Goal: Information Seeking & Learning: Learn about a topic

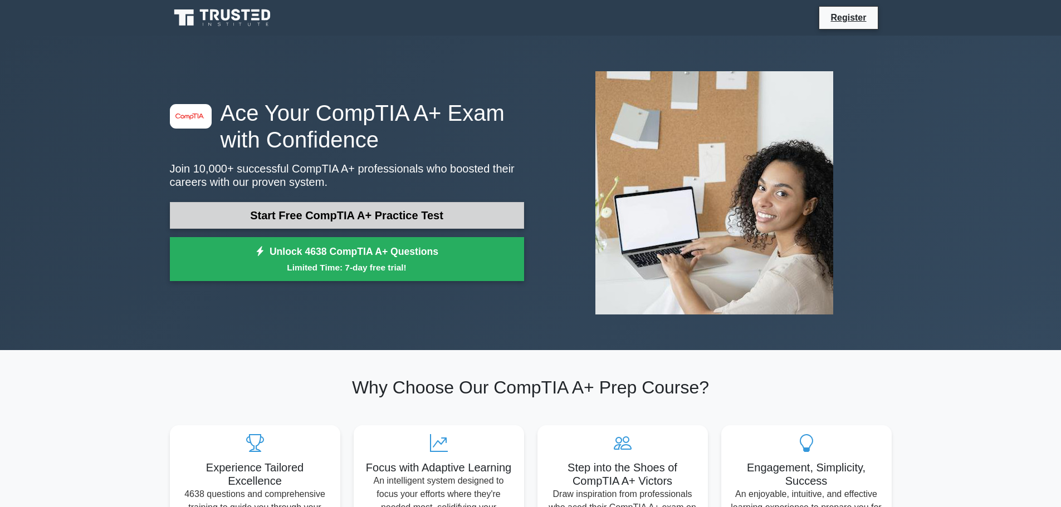
click at [241, 206] on link "Start Free CompTIA A+ Practice Test" at bounding box center [347, 215] width 354 height 27
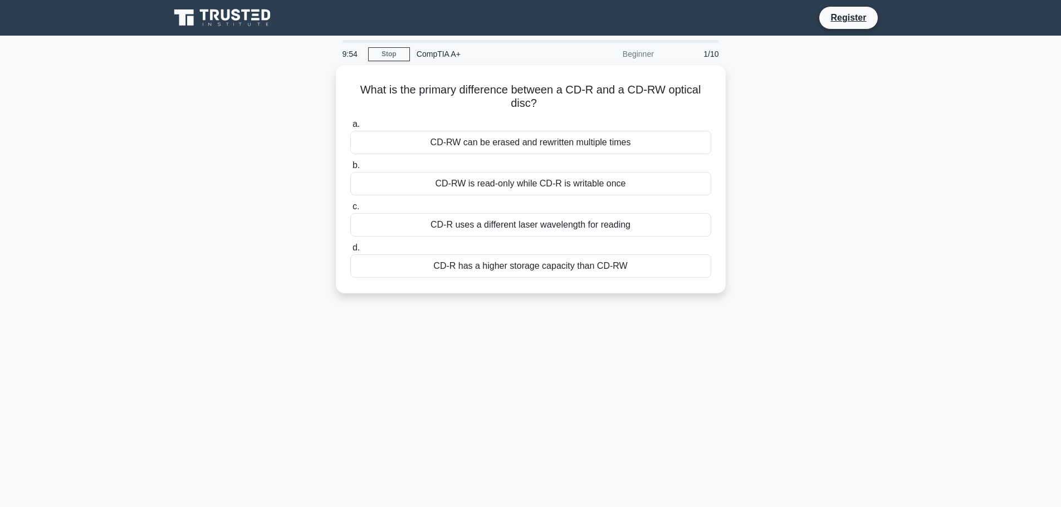
click at [768, 139] on div "What is the primary difference between a CD-R and a CD-RW optical disc? .spinne…" at bounding box center [530, 186] width 735 height 242
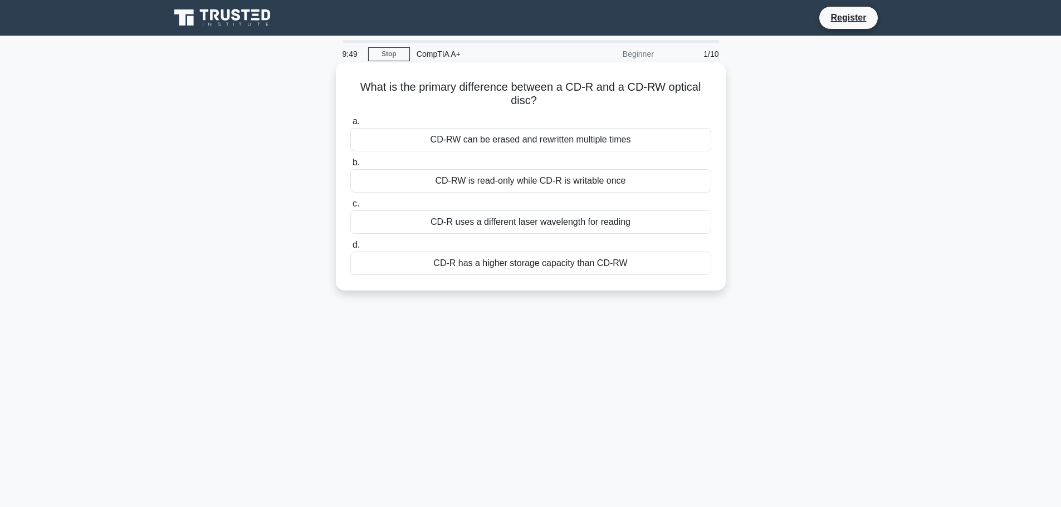
click at [584, 144] on div "CD-RW can be erased and rewritten multiple times" at bounding box center [530, 139] width 361 height 23
click at [350, 125] on input "a. CD-RW can be erased and rewritten multiple times" at bounding box center [350, 121] width 0 height 7
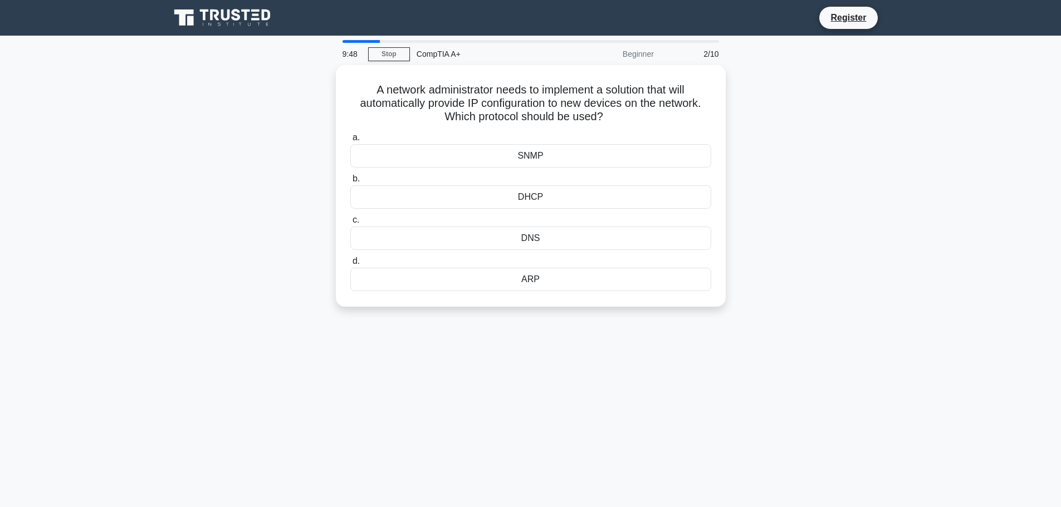
click at [850, 165] on div "A network administrator needs to implement a solution that will automatically p…" at bounding box center [530, 192] width 735 height 255
click at [572, 196] on div "DHCP" at bounding box center [530, 194] width 361 height 23
click at [350, 180] on input "b. DHCP" at bounding box center [350, 176] width 0 height 7
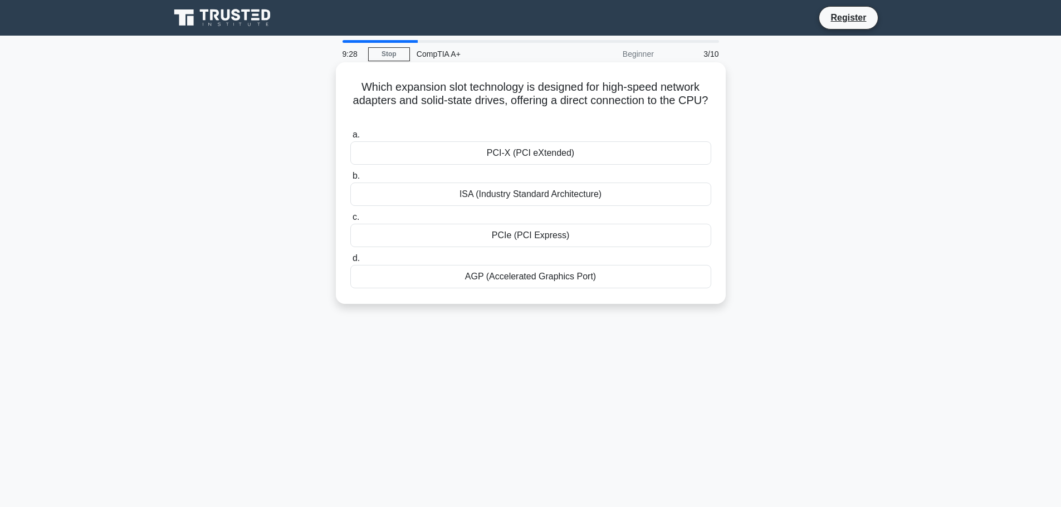
click at [580, 235] on div "PCIe (PCI Express)" at bounding box center [530, 235] width 361 height 23
click at [350, 221] on input "c. PCIe (PCI Express)" at bounding box center [350, 217] width 0 height 7
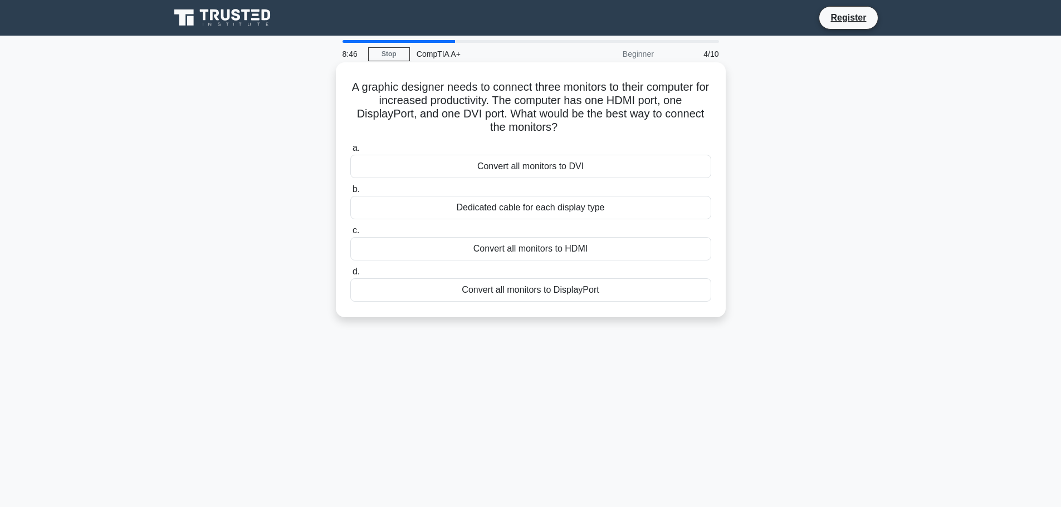
click at [666, 205] on div "Dedicated cable for each display type" at bounding box center [530, 207] width 361 height 23
click at [350, 193] on input "b. Dedicated cable for each display type" at bounding box center [350, 189] width 0 height 7
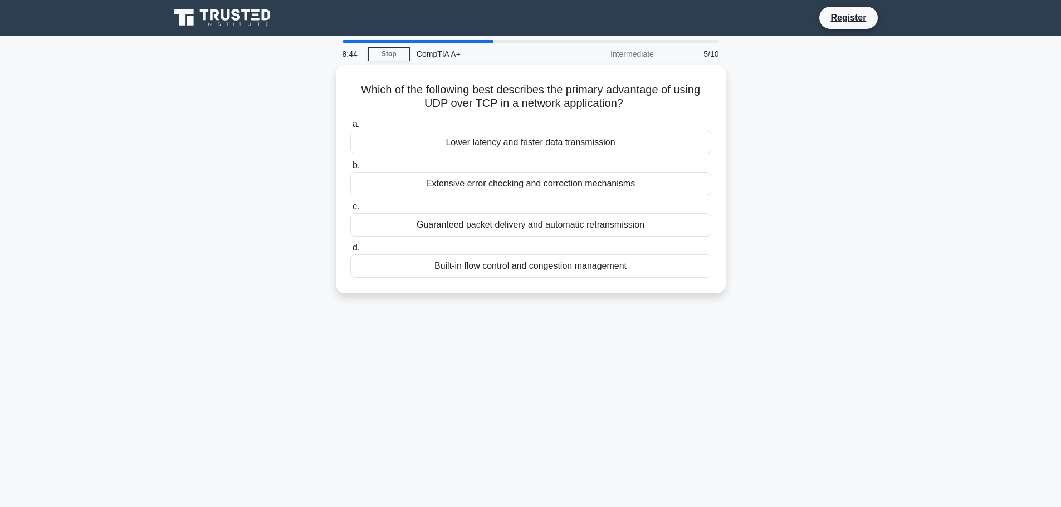
click at [788, 170] on div "Which of the following best describes the primary advantage of using UDP over T…" at bounding box center [530, 186] width 735 height 242
click at [803, 168] on div "Which of the following best describes the primary advantage of using UDP over T…" at bounding box center [530, 186] width 735 height 242
click at [777, 233] on div "Which of the following best describes the primary advantage of using UDP over T…" at bounding box center [530, 186] width 735 height 242
click at [776, 271] on div "Which of the following best describes the primary advantage of using UDP over T…" at bounding box center [530, 186] width 735 height 242
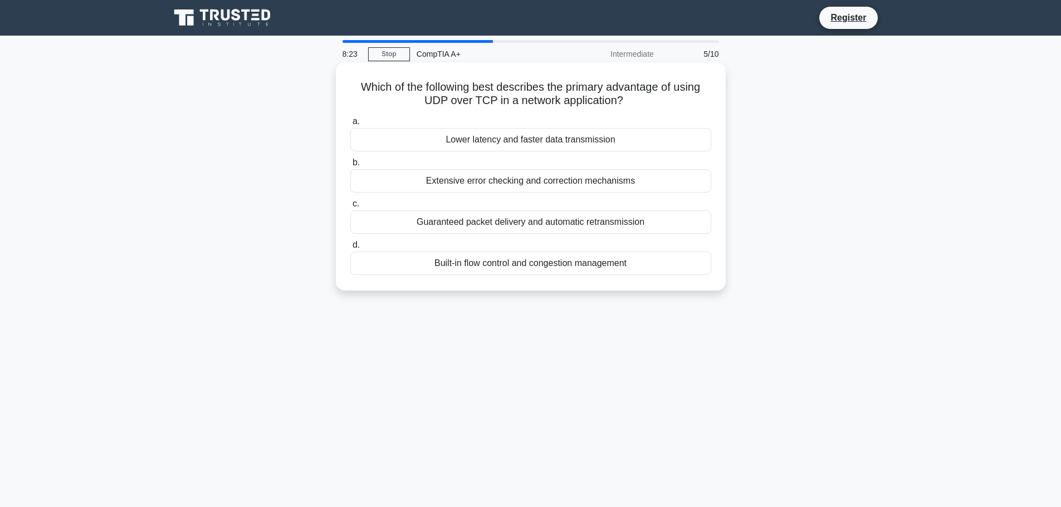
click at [655, 182] on div "Extensive error checking and correction mechanisms" at bounding box center [530, 180] width 361 height 23
click at [350, 167] on input "b. Extensive error checking and correction mechanisms" at bounding box center [350, 162] width 0 height 7
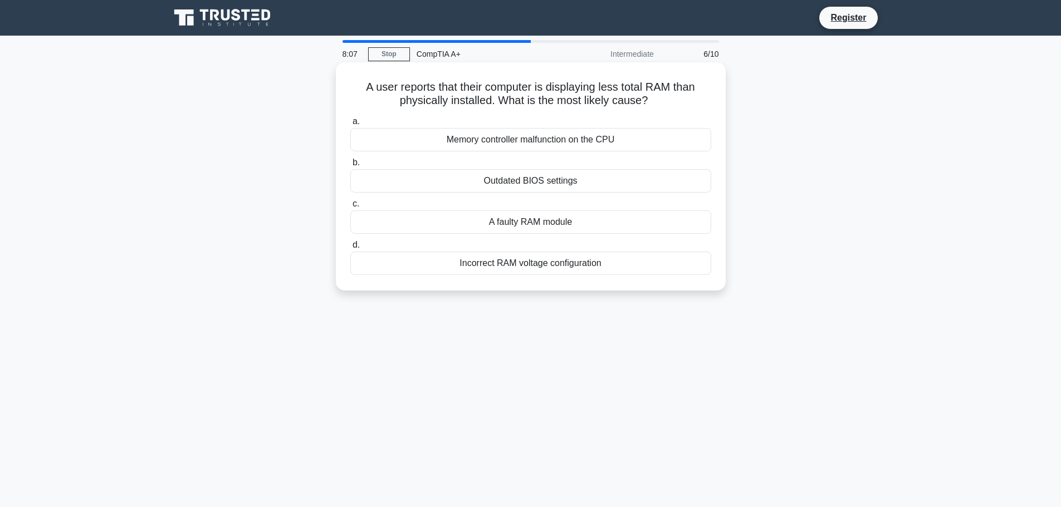
click at [644, 219] on div "A faulty RAM module" at bounding box center [530, 222] width 361 height 23
click at [350, 208] on input "c. A faulty RAM module" at bounding box center [350, 204] width 0 height 7
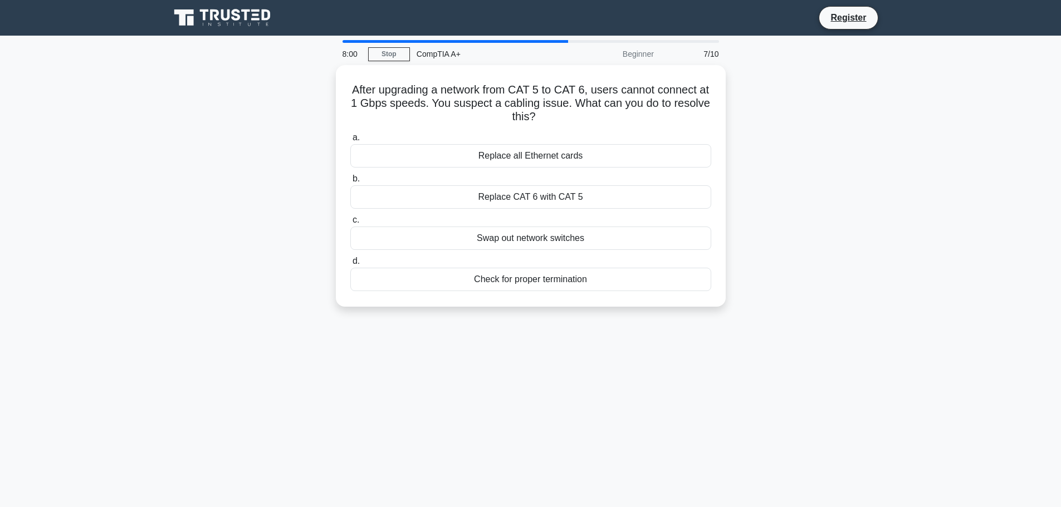
click at [788, 91] on div "After upgrading a network from CAT 5 to CAT 6, users cannot connect at 1 Gbps s…" at bounding box center [530, 192] width 735 height 255
click at [847, 87] on div "After upgrading a network from CAT 5 to CAT 6, users cannot connect at 1 Gbps s…" at bounding box center [530, 192] width 735 height 255
click at [784, 97] on div "After upgrading a network from CAT 5 to CAT 6, users cannot connect at 1 Gbps s…" at bounding box center [530, 192] width 735 height 255
click at [748, 196] on div "After upgrading a network from CAT 5 to CAT 6, users cannot connect at 1 Gbps s…" at bounding box center [530, 192] width 735 height 255
click at [750, 236] on div "After upgrading a network from CAT 5 to CAT 6, users cannot connect at 1 Gbps s…" at bounding box center [530, 192] width 735 height 255
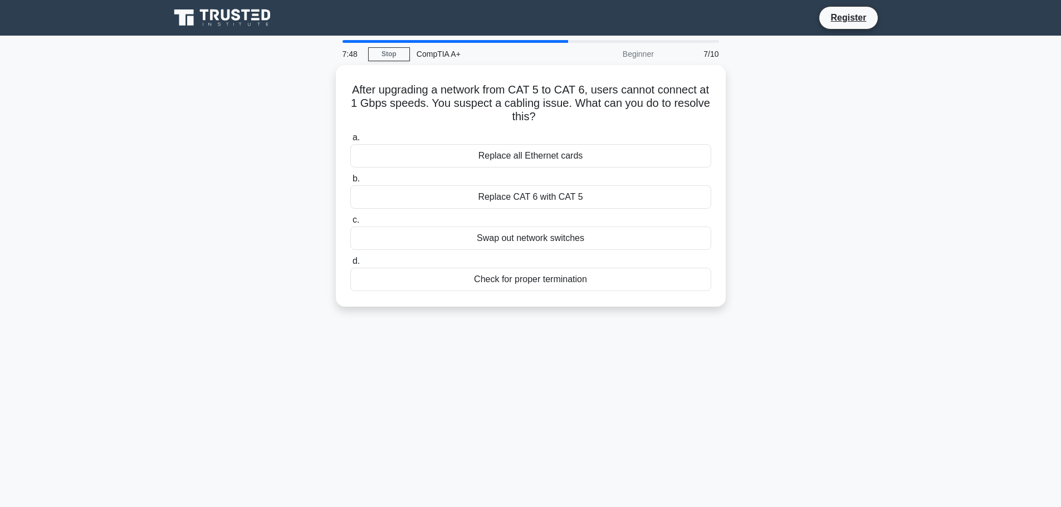
click at [750, 247] on div "After upgrading a network from CAT 5 to CAT 6, users cannot connect at 1 Gbps s…" at bounding box center [530, 192] width 735 height 255
click at [753, 235] on div "After upgrading a network from CAT 5 to CAT 6, users cannot connect at 1 Gbps s…" at bounding box center [530, 192] width 735 height 255
click at [690, 147] on div "Replace all Ethernet cards" at bounding box center [530, 152] width 361 height 23
click at [350, 139] on input "a. Replace all Ethernet cards" at bounding box center [350, 134] width 0 height 7
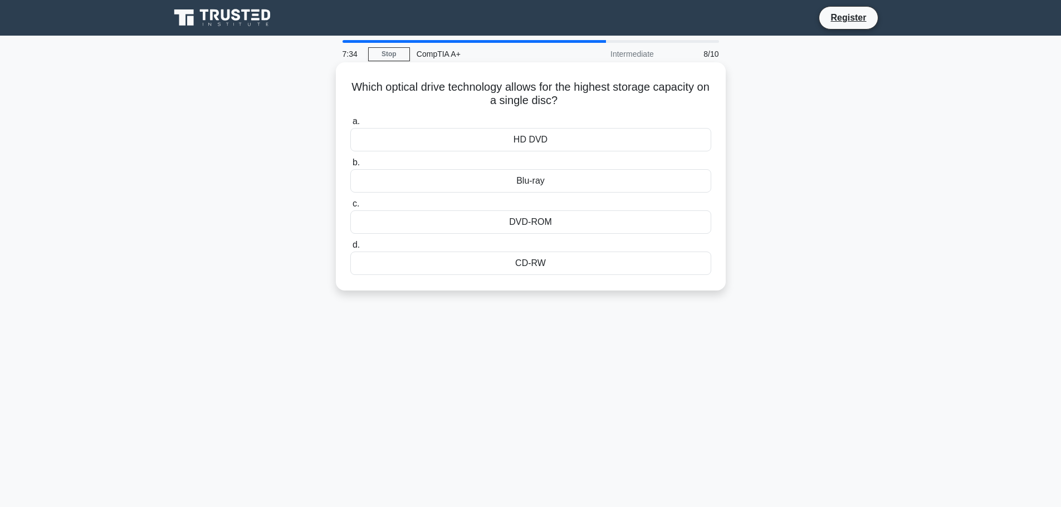
click at [643, 181] on div "Blu-ray" at bounding box center [530, 180] width 361 height 23
click at [350, 167] on input "b. Blu-ray" at bounding box center [350, 162] width 0 height 7
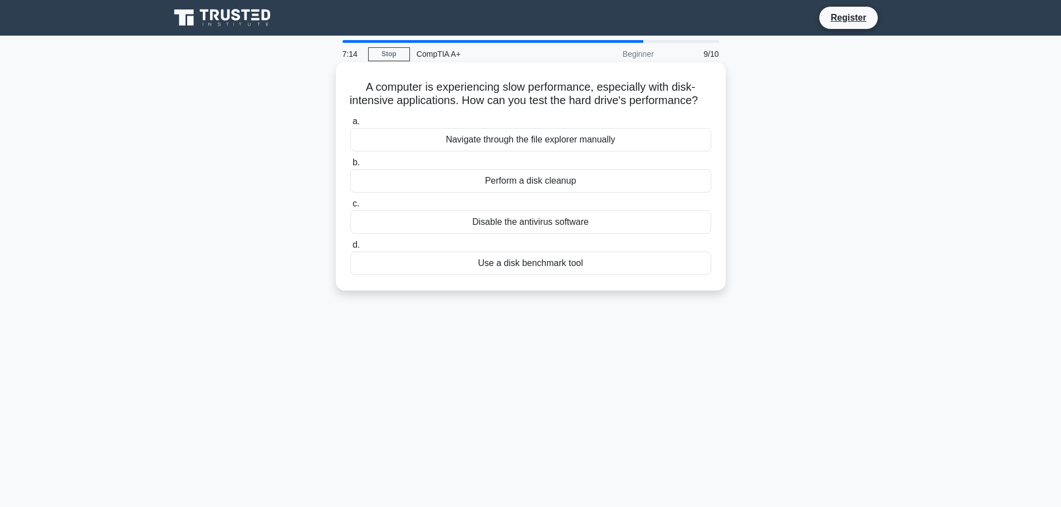
click at [620, 275] on div "Use a disk benchmark tool" at bounding box center [530, 263] width 361 height 23
click at [350, 249] on input "d. Use a disk benchmark tool" at bounding box center [350, 245] width 0 height 7
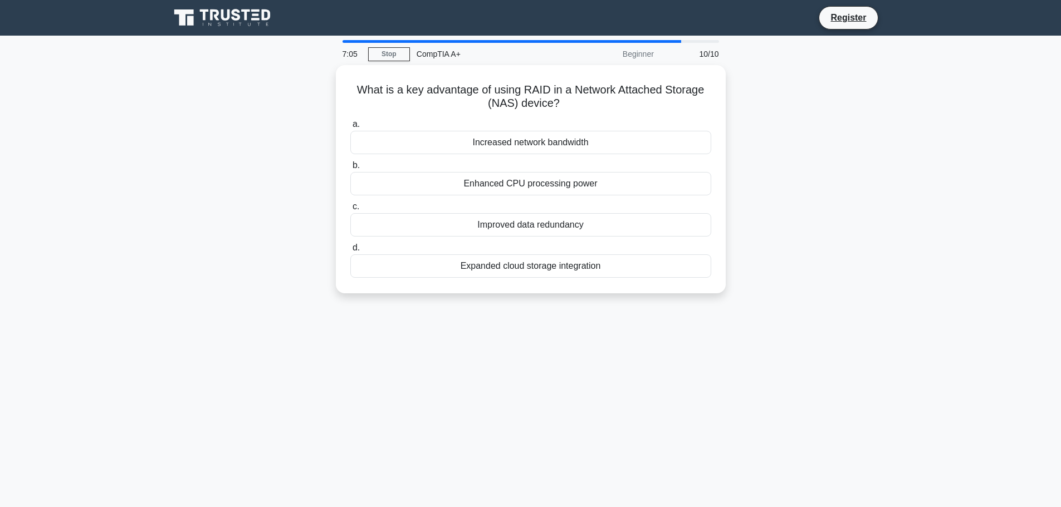
click at [796, 223] on div "What is a key advantage of using RAID in a Network Attached Storage (NAS) devic…" at bounding box center [530, 186] width 735 height 242
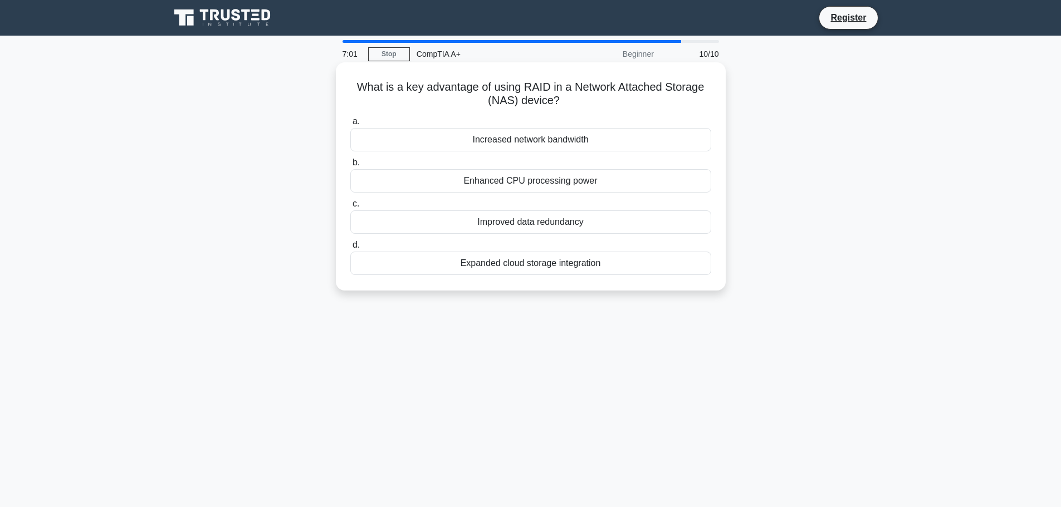
click at [672, 261] on div "Expanded cloud storage integration" at bounding box center [530, 263] width 361 height 23
click at [350, 249] on input "d. Expanded cloud storage integration" at bounding box center [350, 245] width 0 height 7
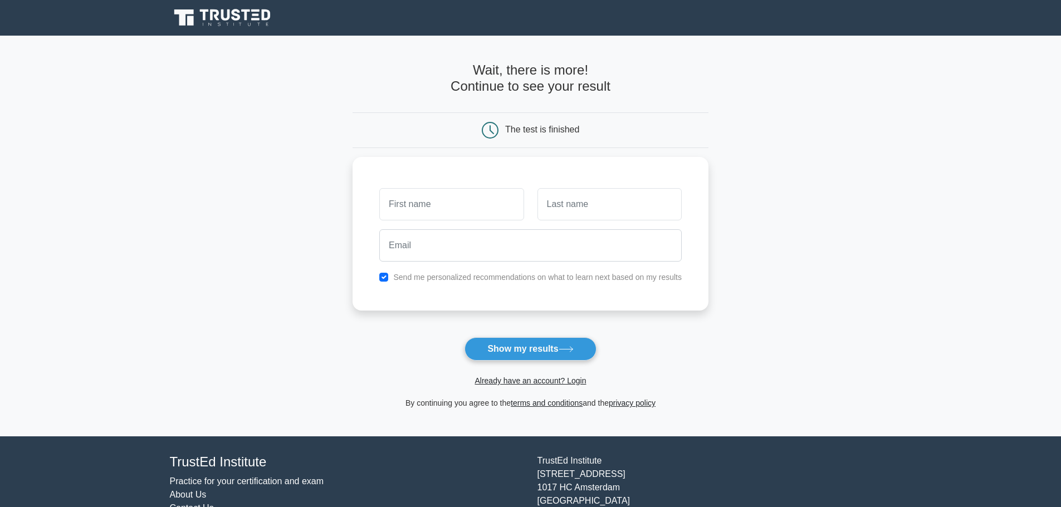
click at [850, 221] on main "Wait, there is more! Continue to see your result The test is finished and the" at bounding box center [530, 236] width 1061 height 401
